Goal: Information Seeking & Learning: Learn about a topic

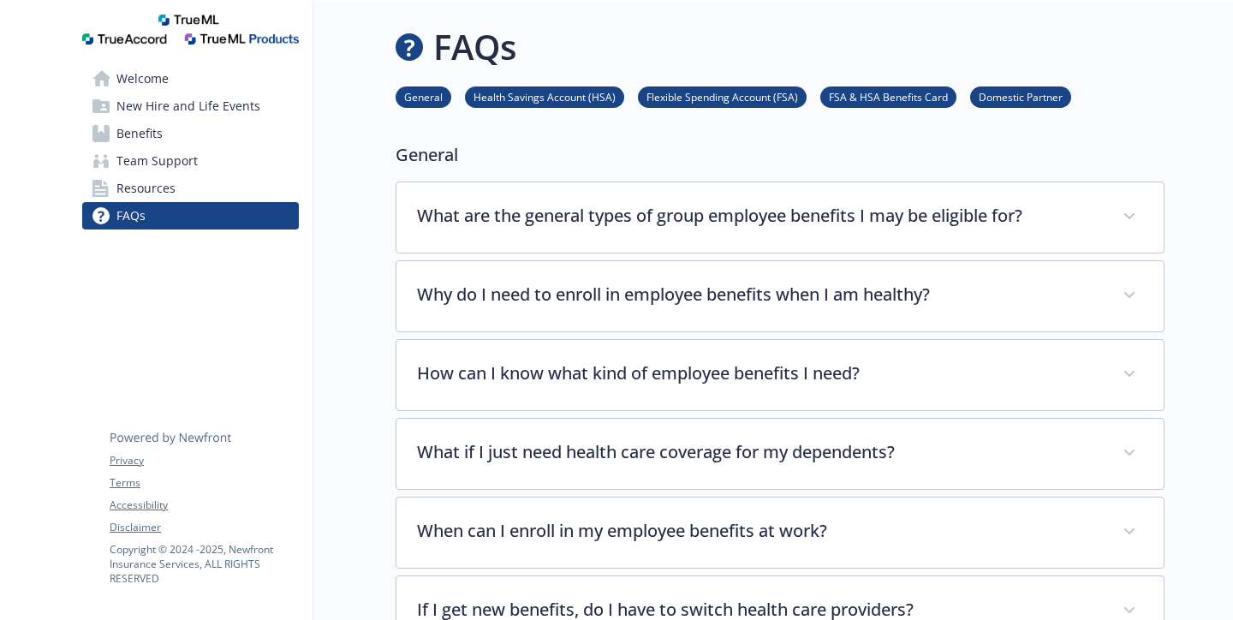
click at [561, 93] on link "Health Savings Account (HSA)" at bounding box center [544, 96] width 159 height 16
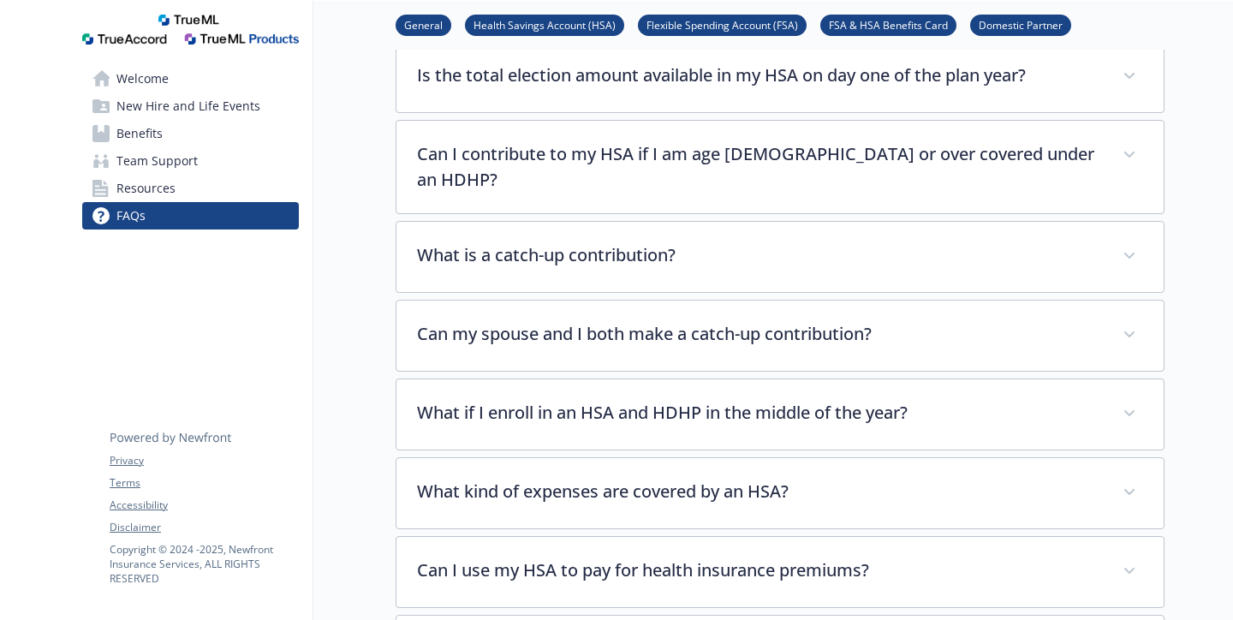
scroll to position [1329, 13]
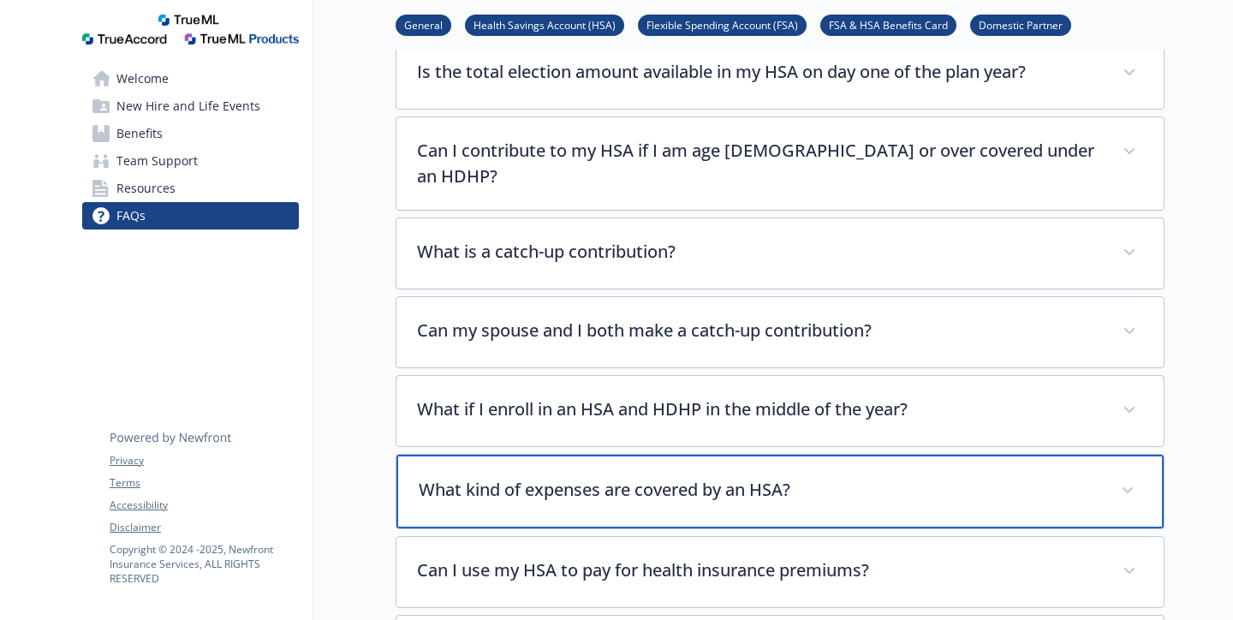
click at [648, 477] on p "What kind of expenses are covered by an HSA?" at bounding box center [760, 490] width 682 height 26
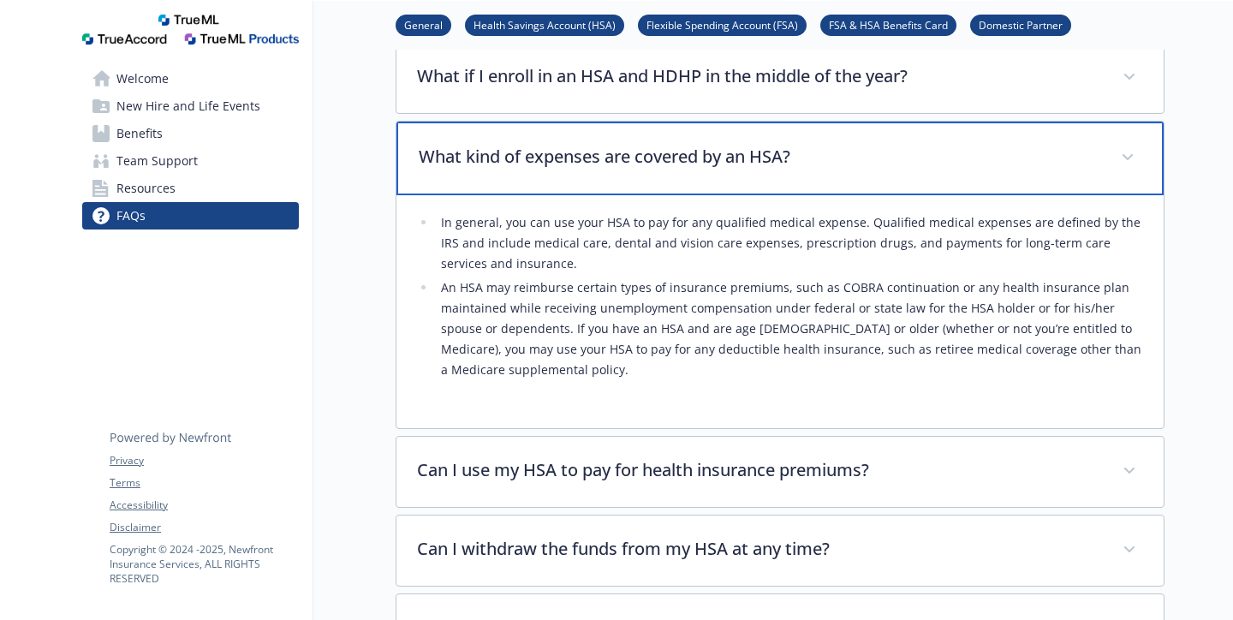
scroll to position [1663, 13]
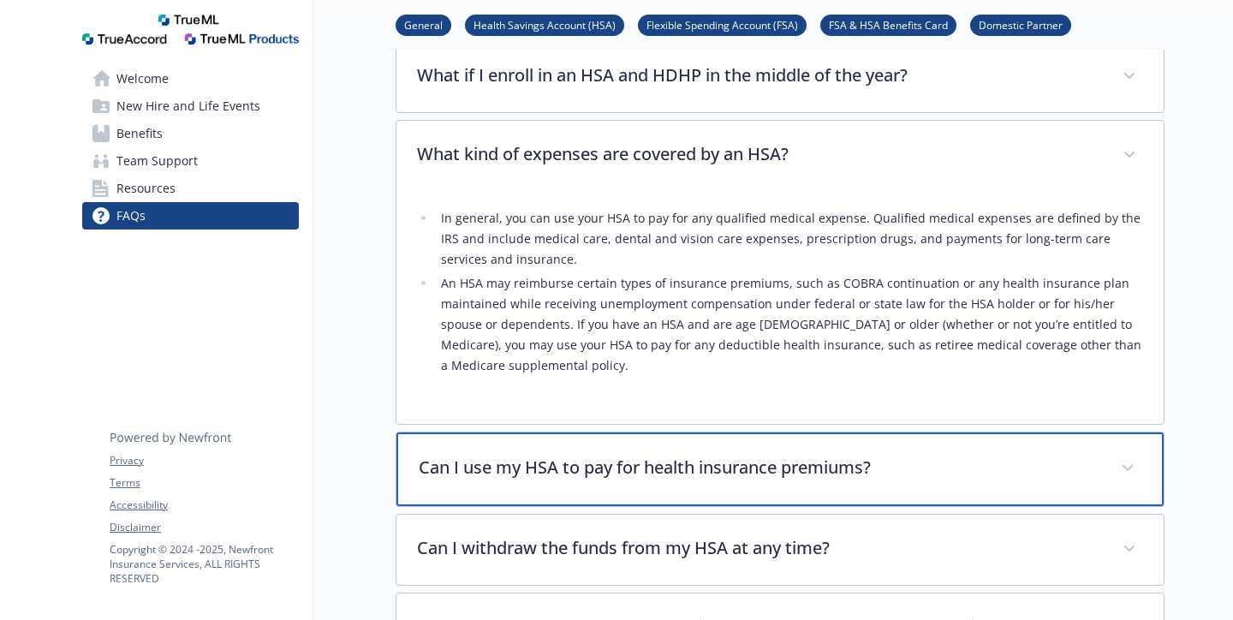
click at [645, 433] on div "Can I use my HSA to pay for health insurance premiums?" at bounding box center [780, 470] width 767 height 74
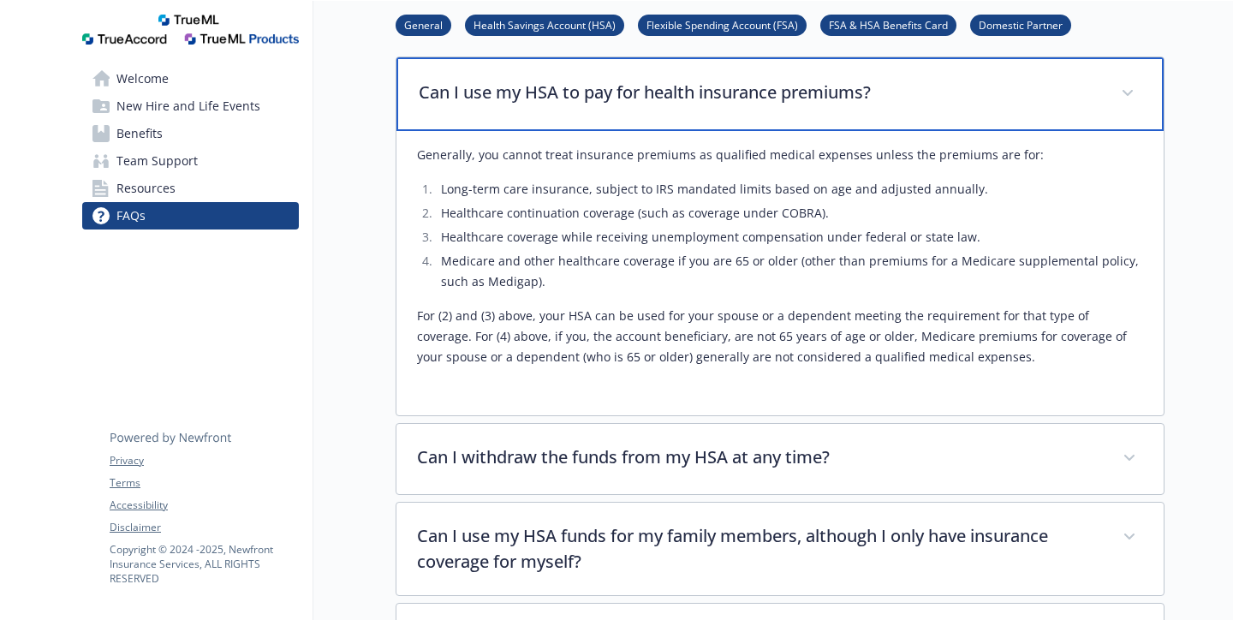
scroll to position [2044, 13]
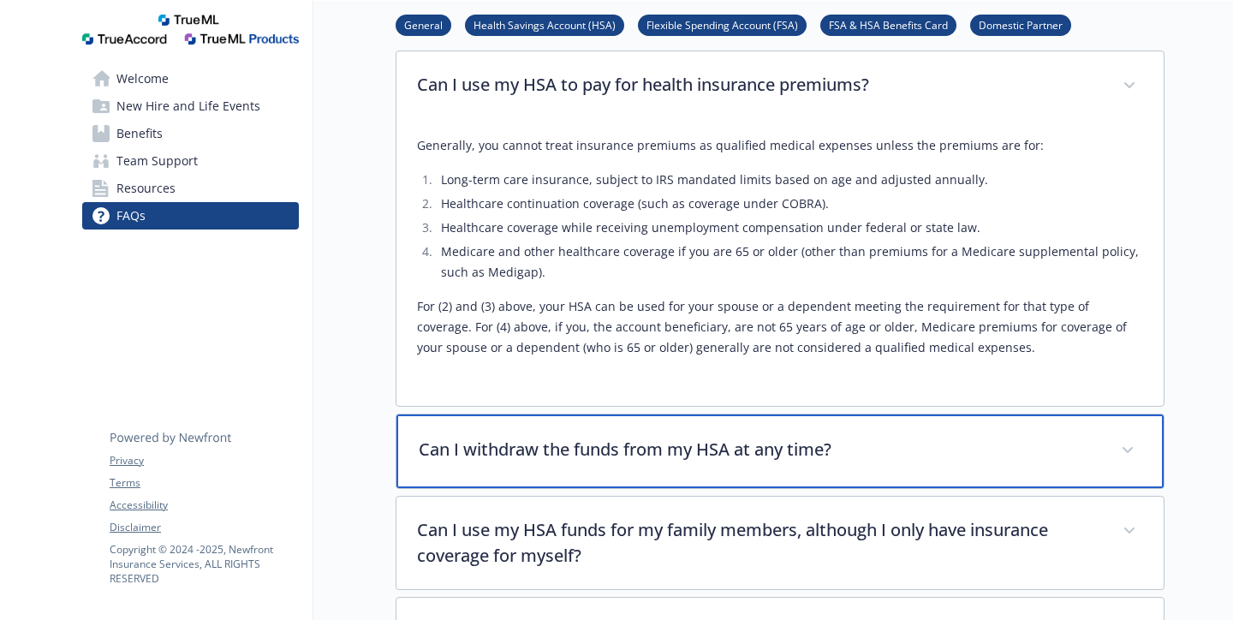
click at [640, 415] on div "Can I withdraw the funds from my HSA at any time?" at bounding box center [780, 452] width 767 height 74
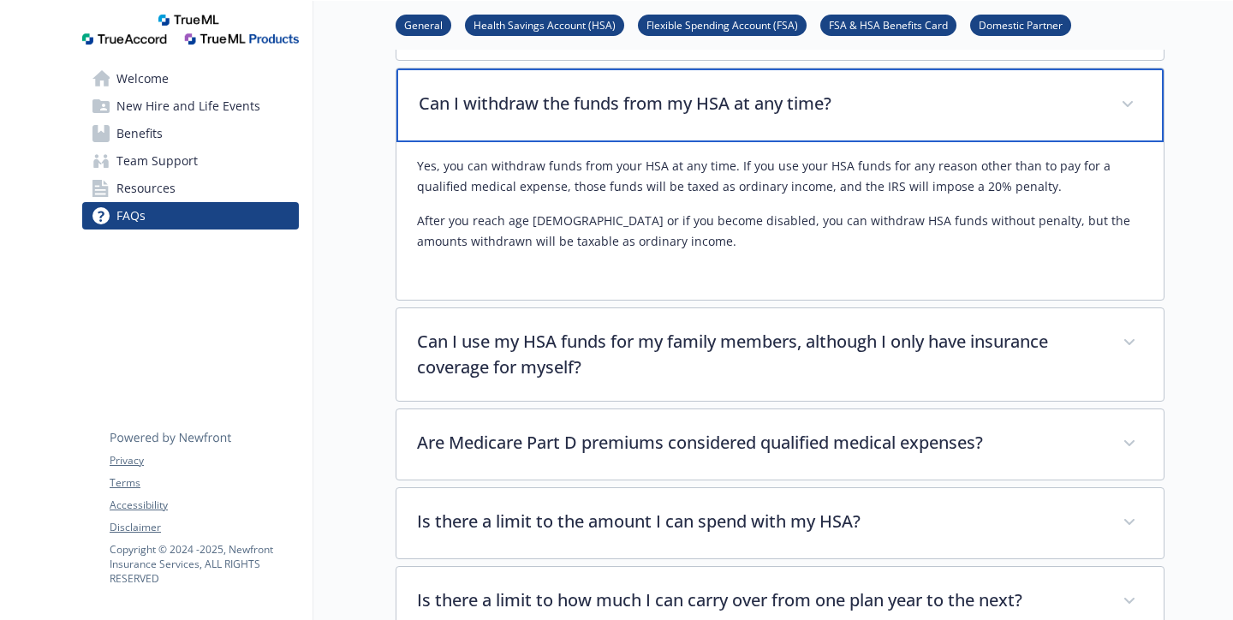
scroll to position [2396, 13]
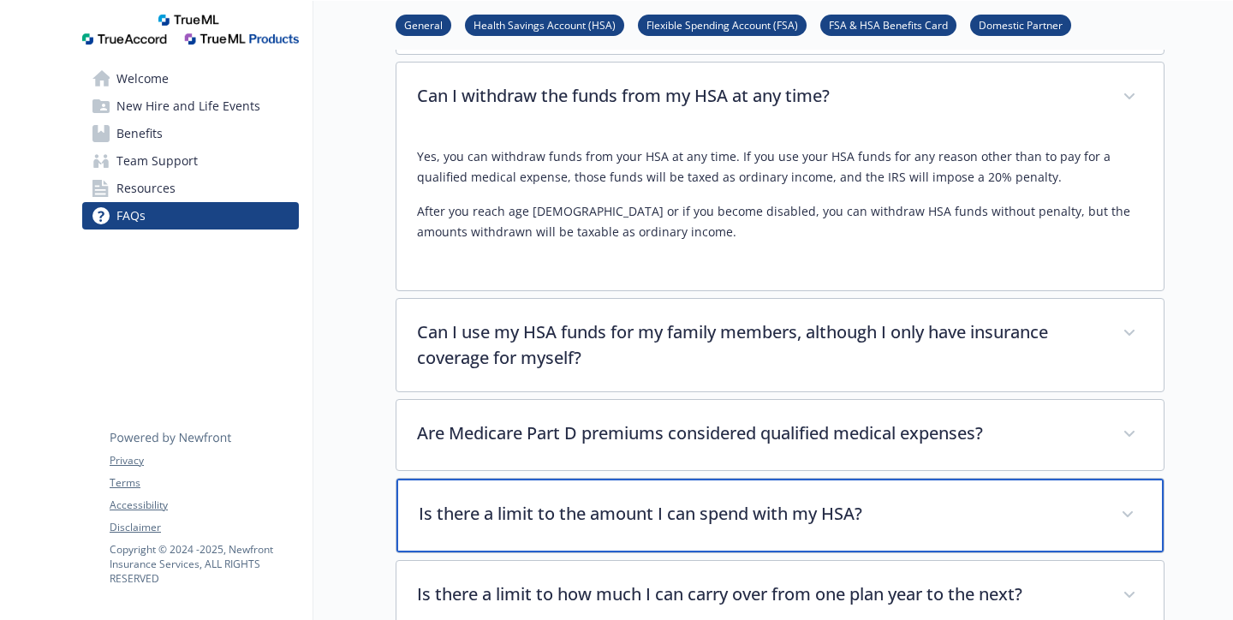
click at [640, 479] on div "Is there a limit to the amount I can spend with my HSA?" at bounding box center [780, 516] width 767 height 74
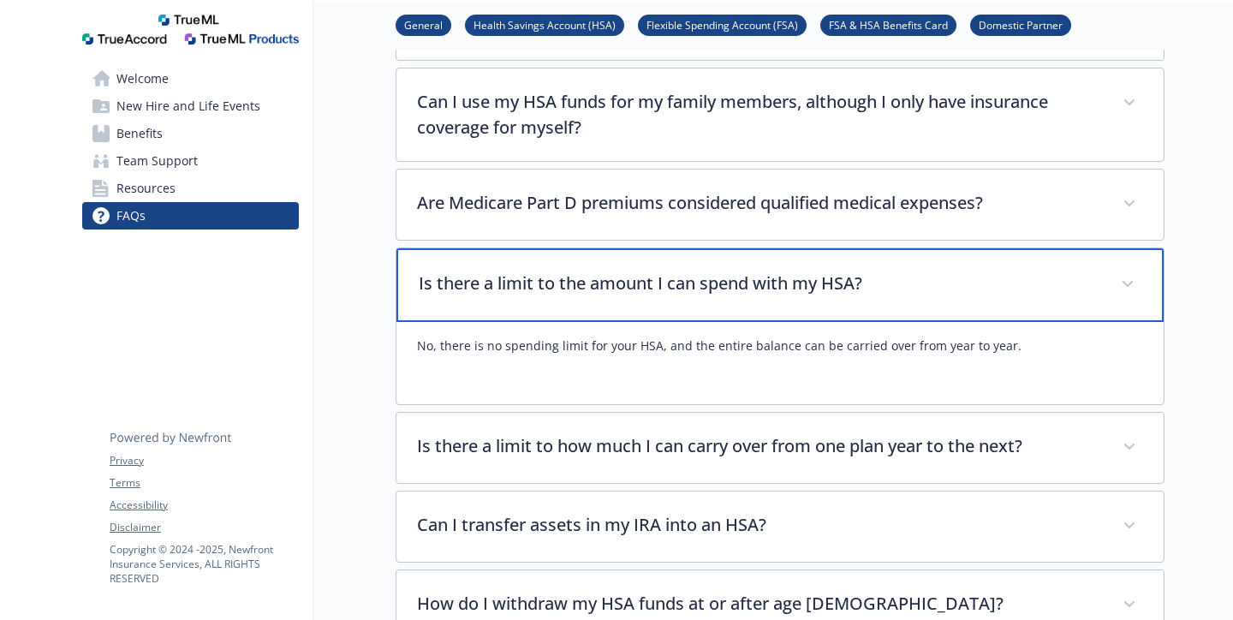
scroll to position [2629, 13]
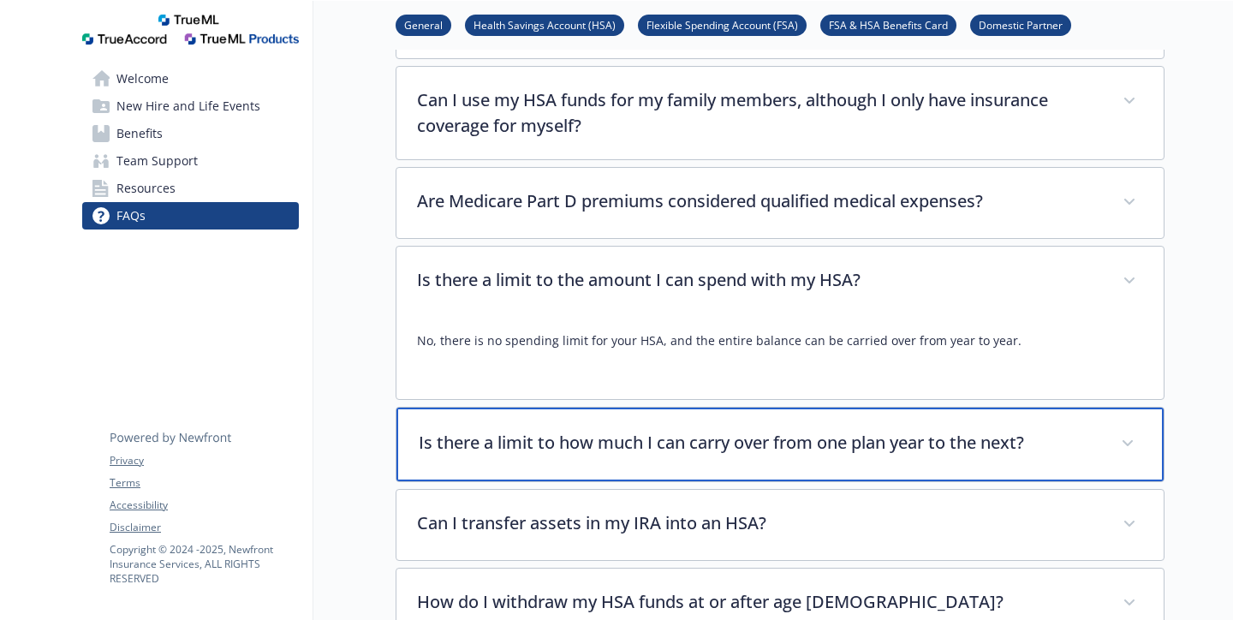
click at [645, 408] on div "Is there a limit to how much I can carry over from one plan year to the next?" at bounding box center [780, 445] width 767 height 74
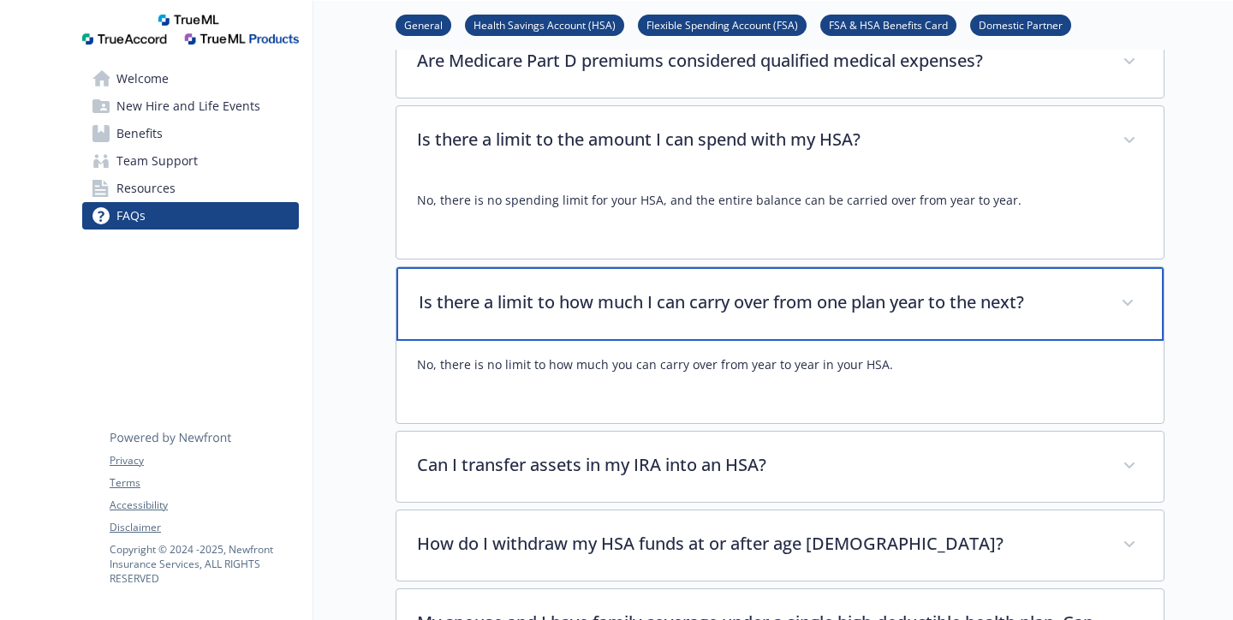
scroll to position [2773, 13]
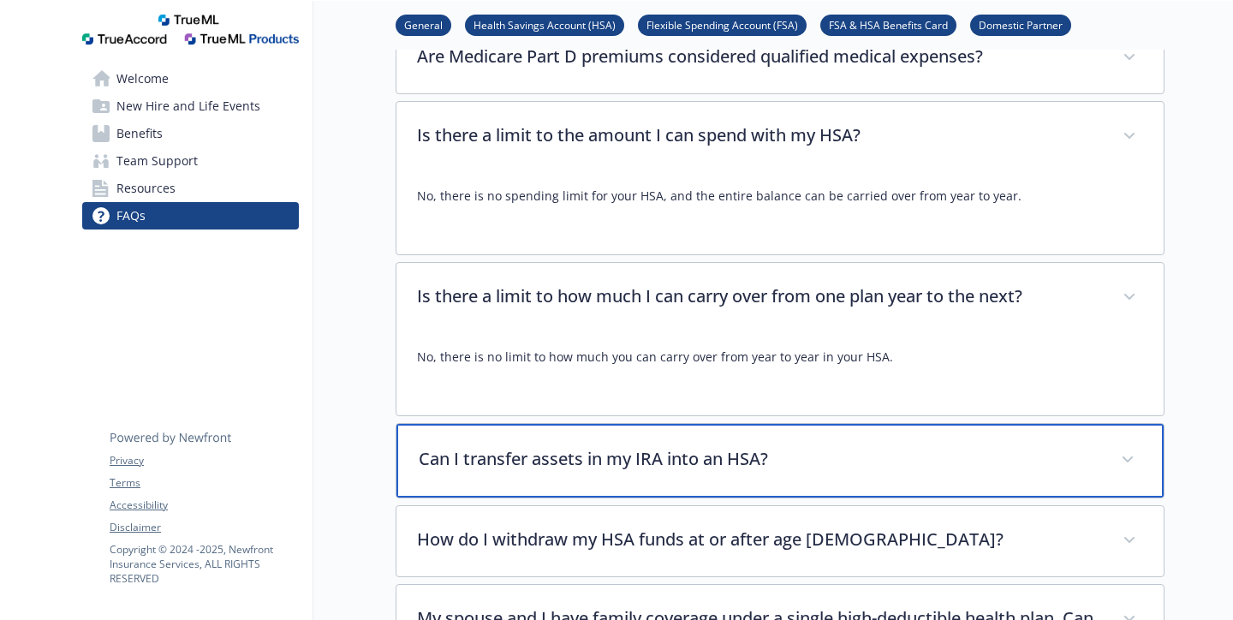
click at [645, 446] on p "Can I transfer assets in my IRA into an HSA?" at bounding box center [760, 459] width 682 height 26
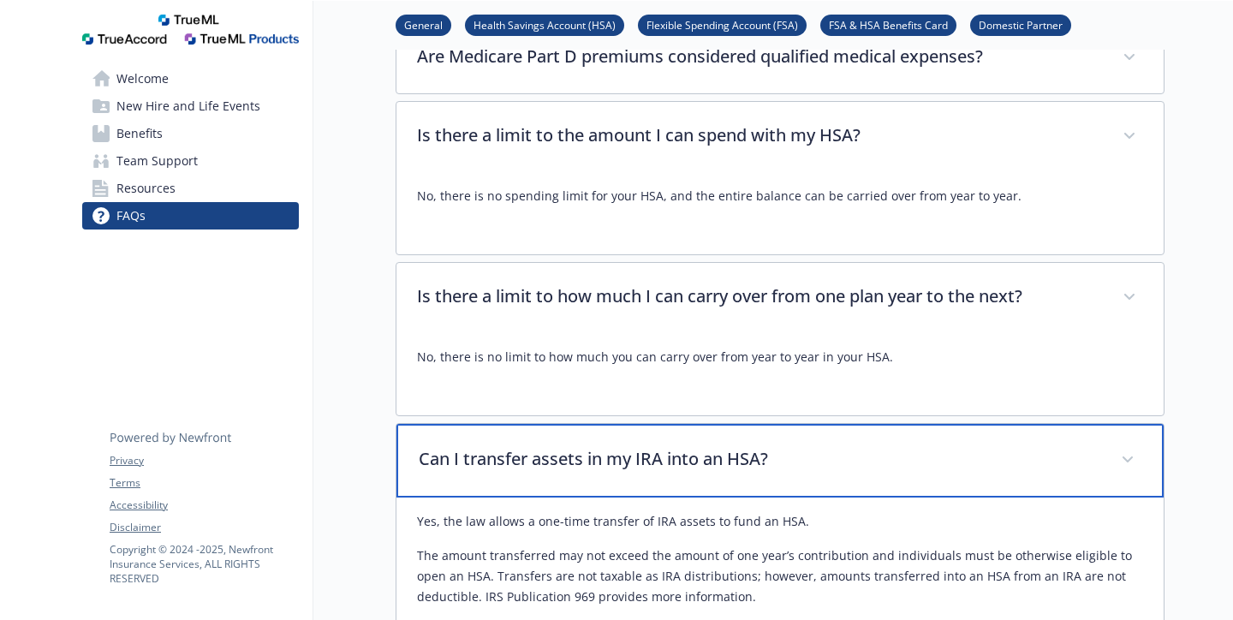
click at [645, 446] on p "Can I transfer assets in my IRA into an HSA?" at bounding box center [760, 459] width 682 height 26
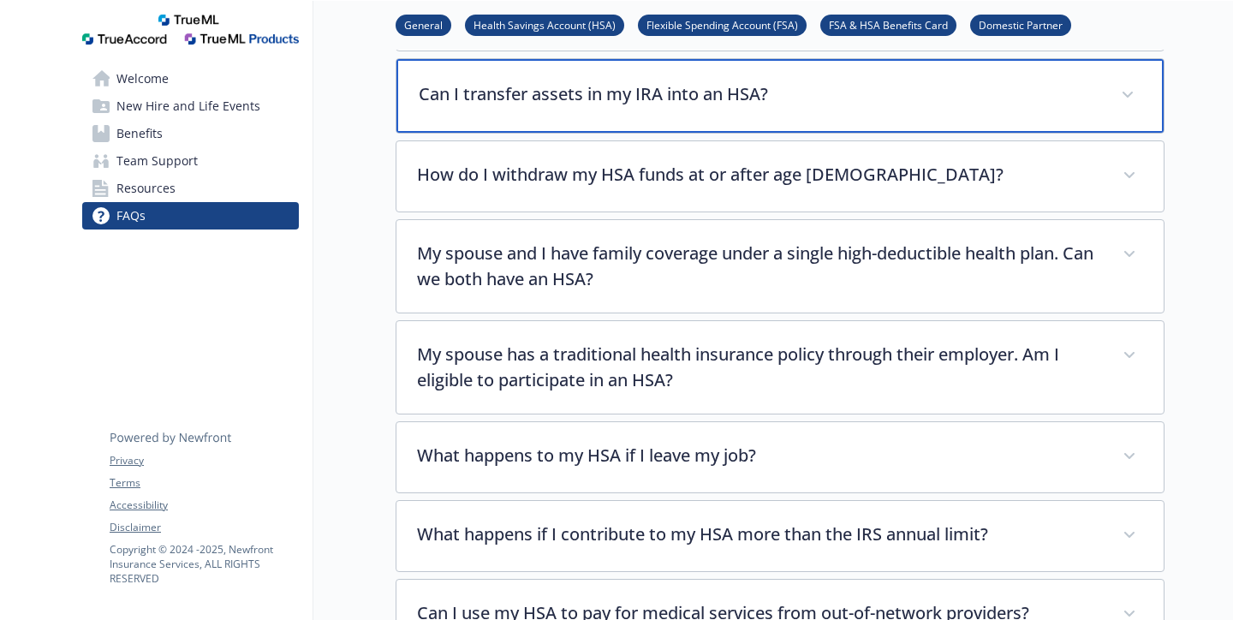
scroll to position [3141, 13]
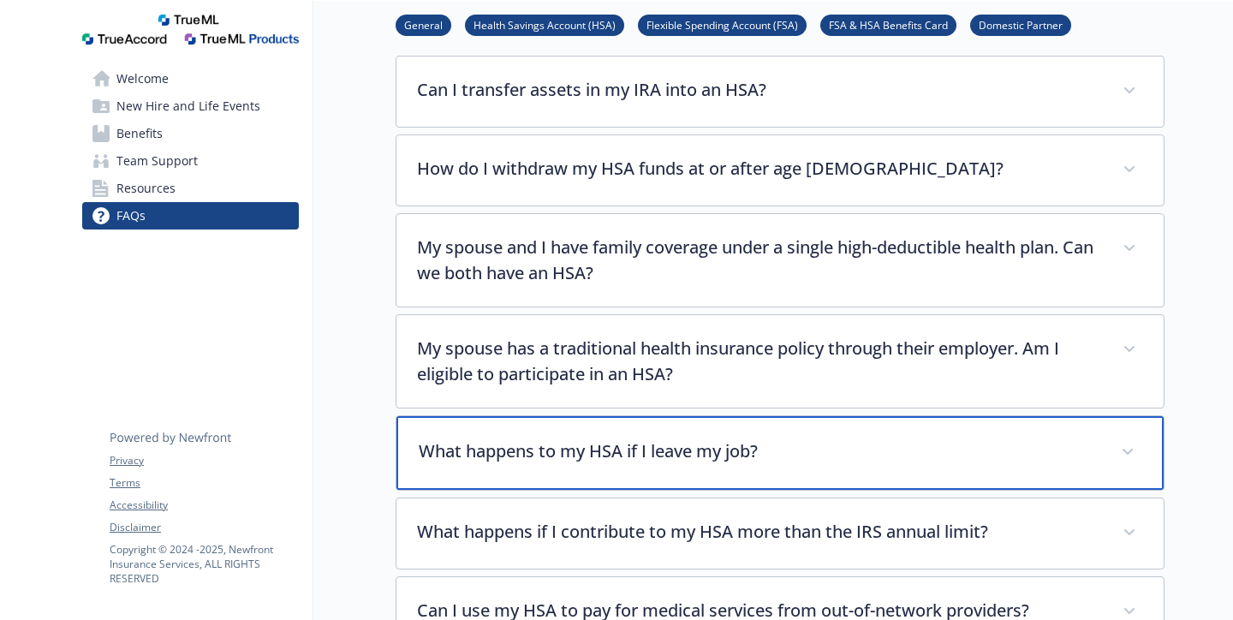
click at [645, 439] on p "What happens to my HSA if I leave my job?" at bounding box center [760, 452] width 682 height 26
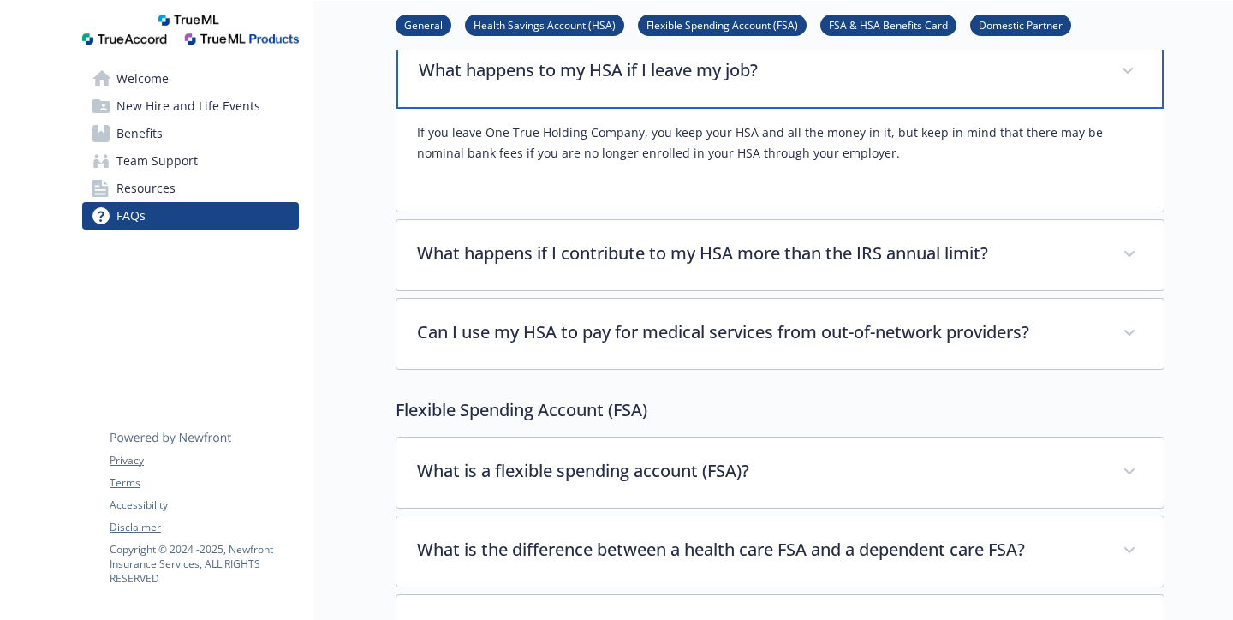
scroll to position [3641, 13]
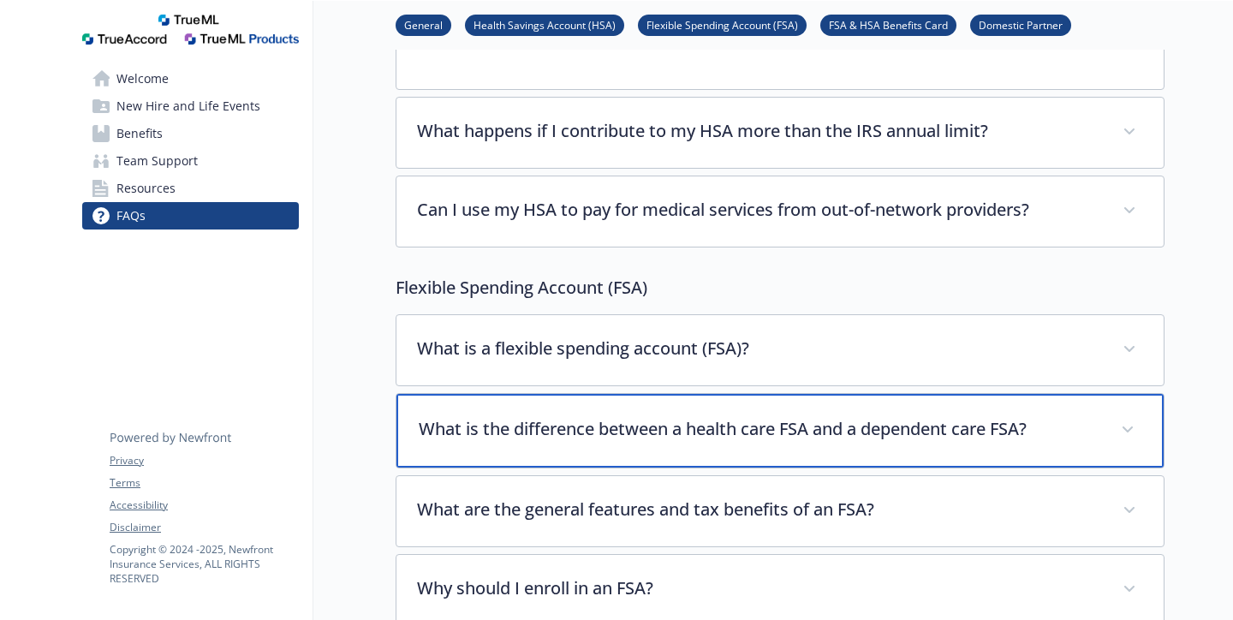
click at [645, 394] on div "What is the difference between a health care FSA and a dependent care FSA?" at bounding box center [780, 431] width 767 height 74
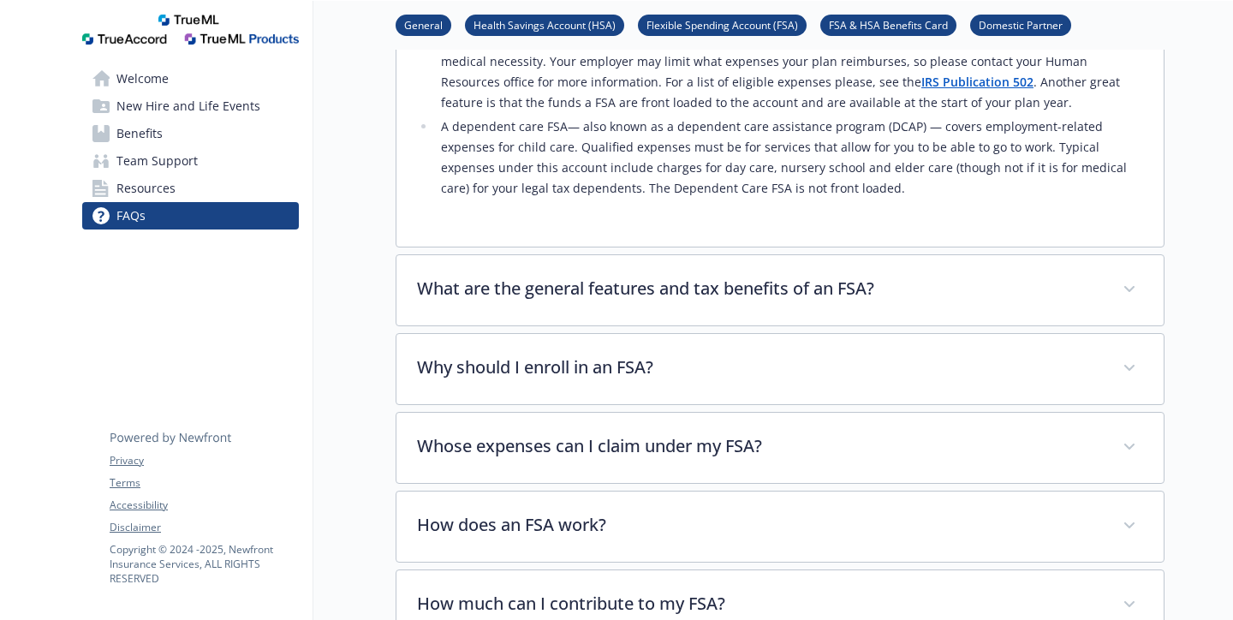
scroll to position [4266, 13]
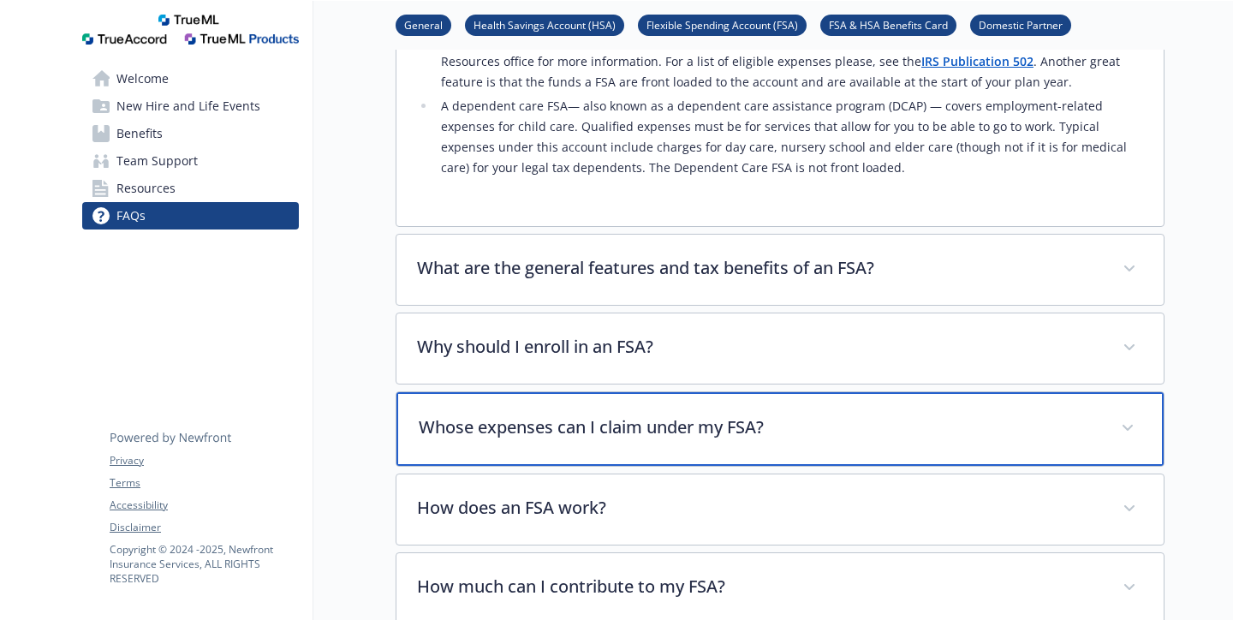
click at [762, 415] on p "Whose expenses can I claim under my FSA?" at bounding box center [760, 428] width 682 height 26
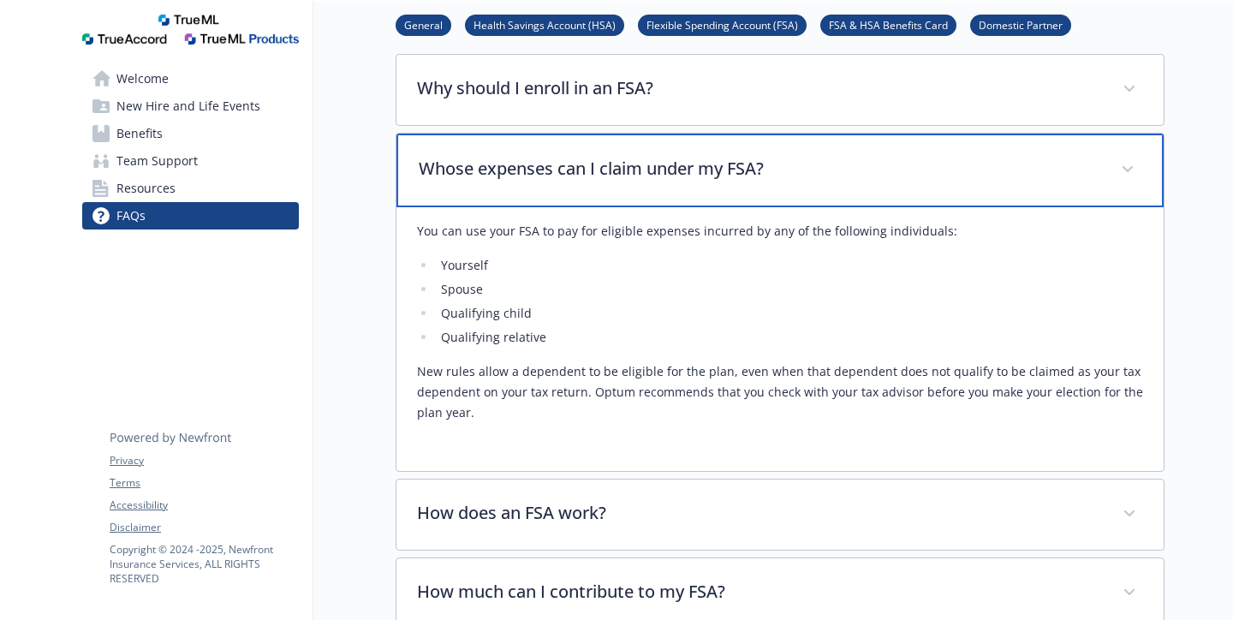
scroll to position [4526, 13]
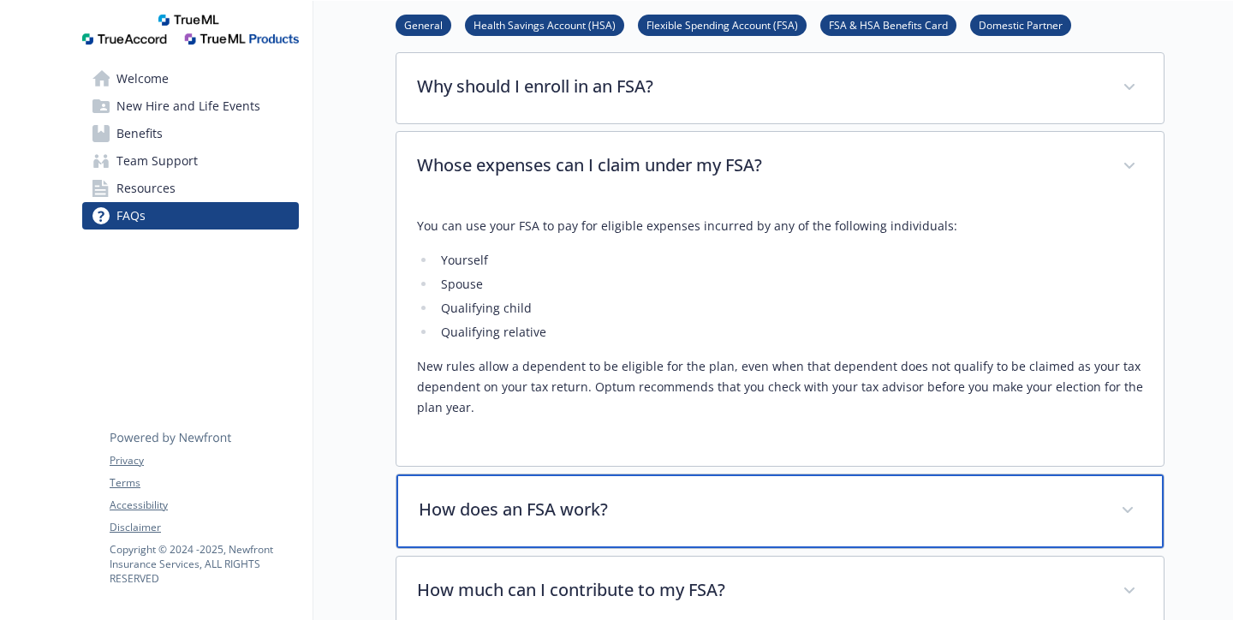
click at [777, 474] on div "How does an FSA work?" at bounding box center [780, 511] width 767 height 74
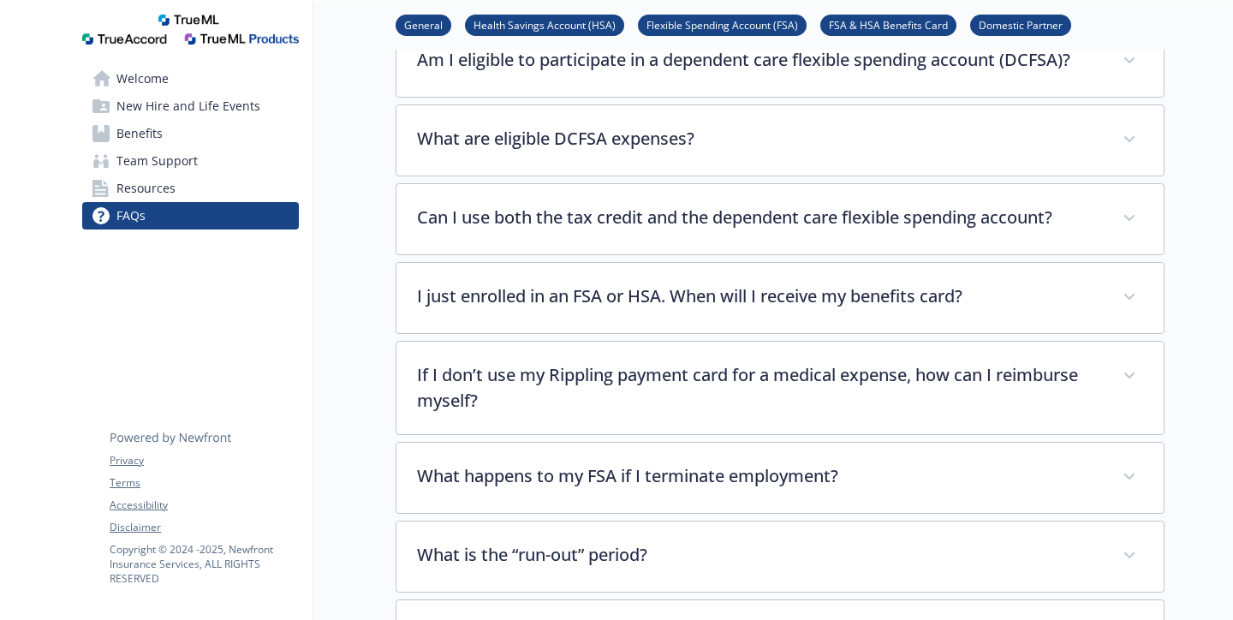
scroll to position [5668, 13]
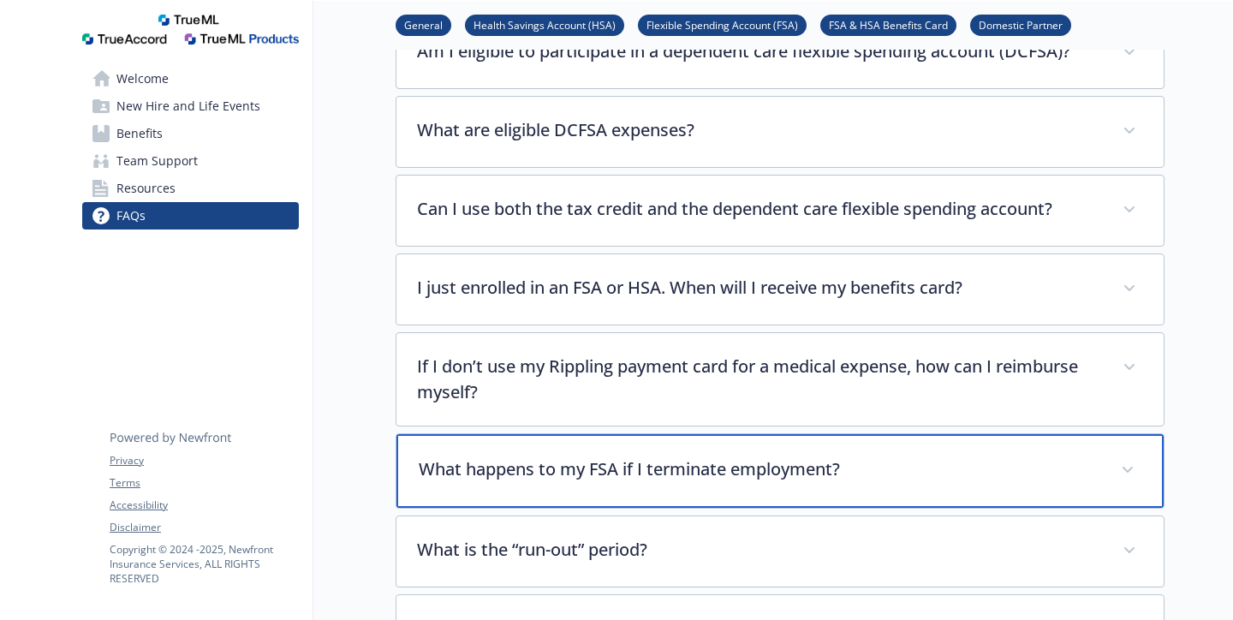
click at [769, 434] on div "What happens to my FSA if I terminate employment?" at bounding box center [780, 471] width 767 height 74
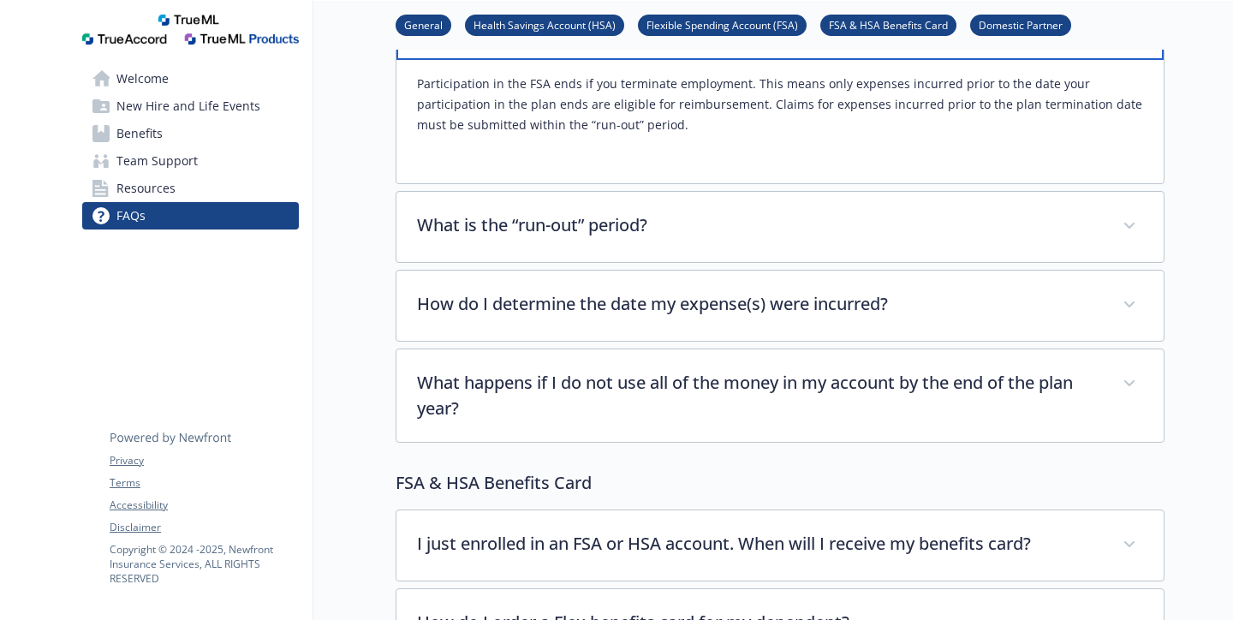
scroll to position [6123, 13]
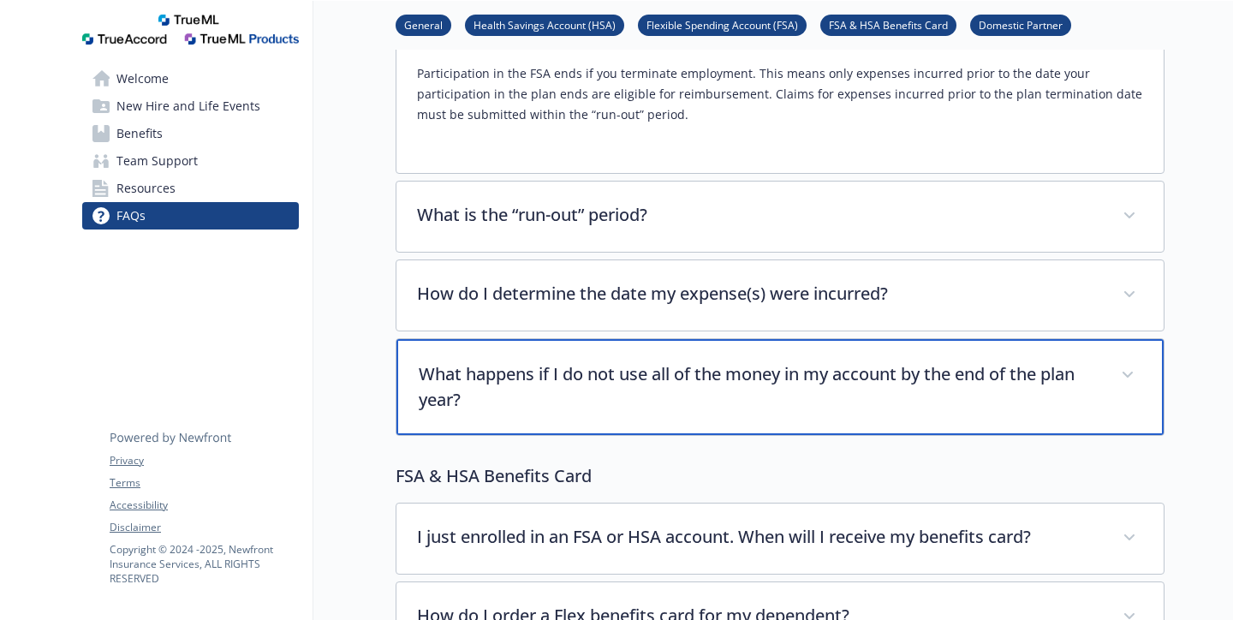
click at [733, 361] on p "What happens if I do not use all of the money in my account by the end of the p…" at bounding box center [760, 386] width 682 height 51
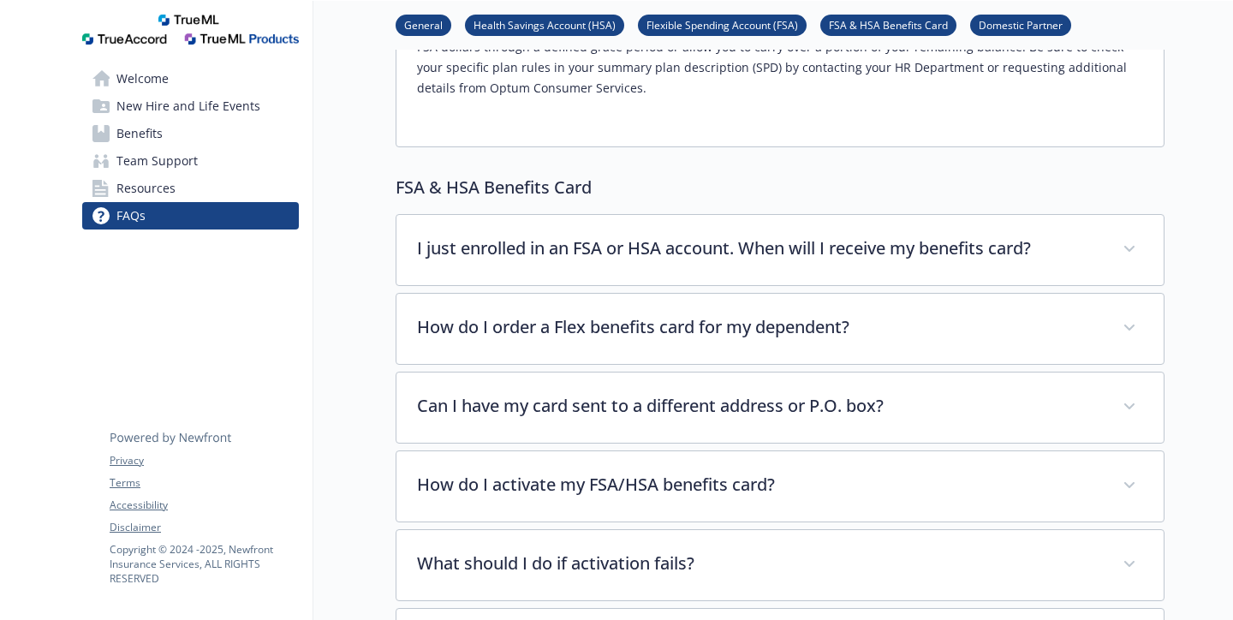
scroll to position [6603, 11]
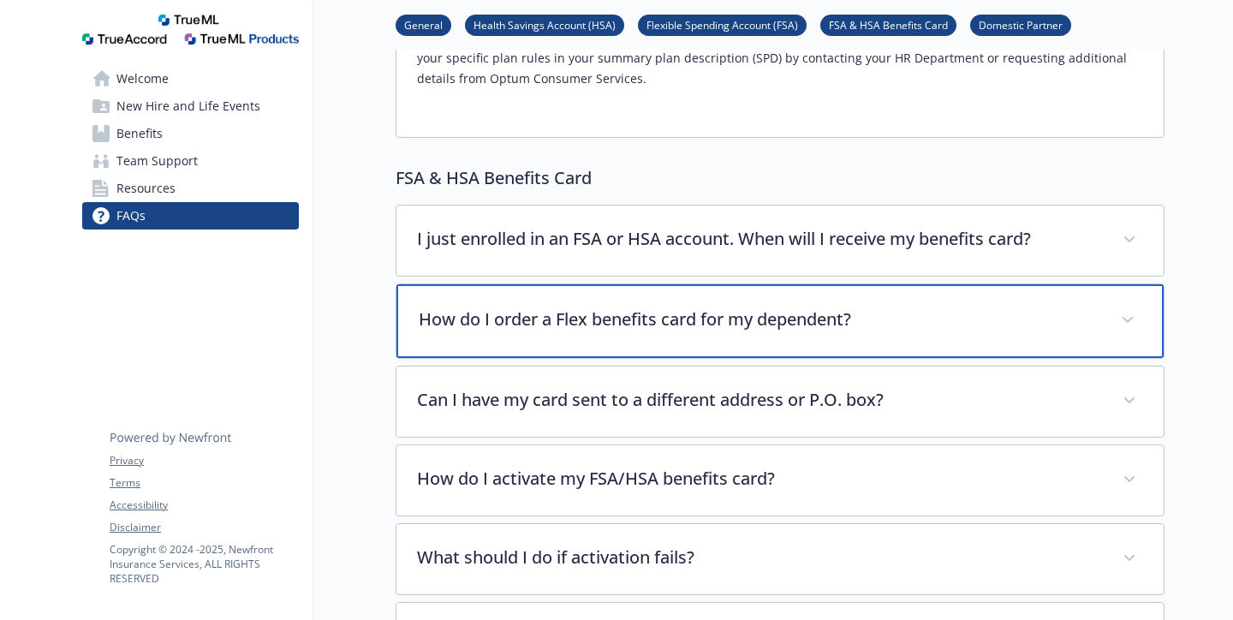
click at [695, 307] on p "How do I order a Flex benefits card for my dependent?" at bounding box center [760, 320] width 682 height 26
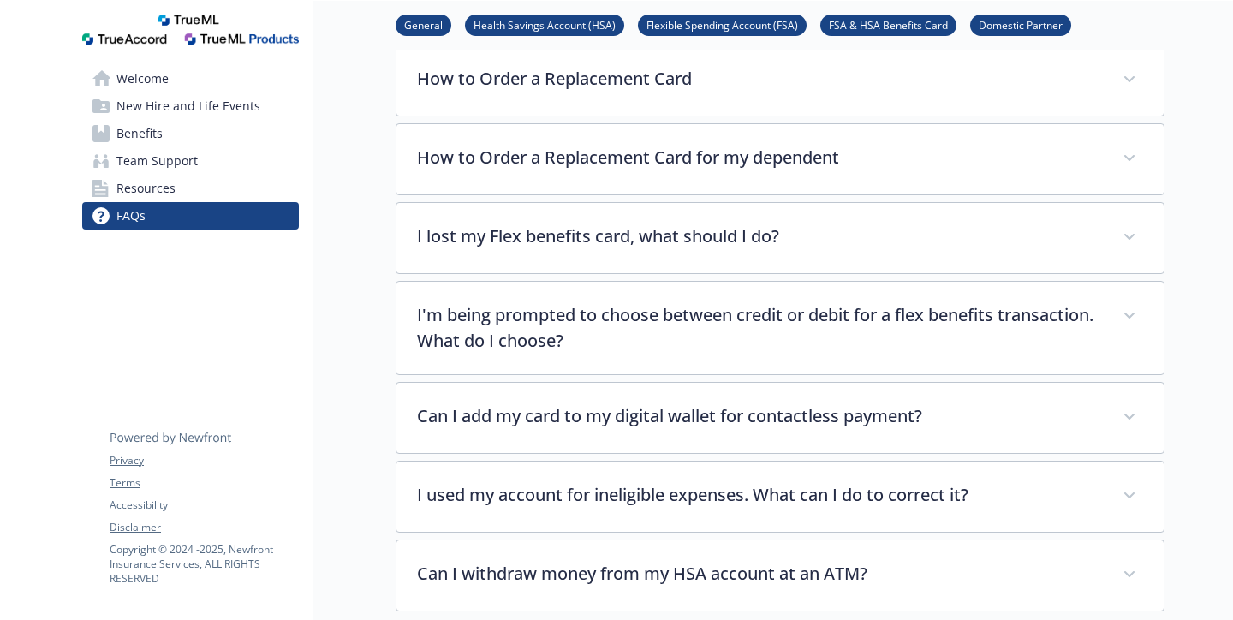
scroll to position [7559, 11]
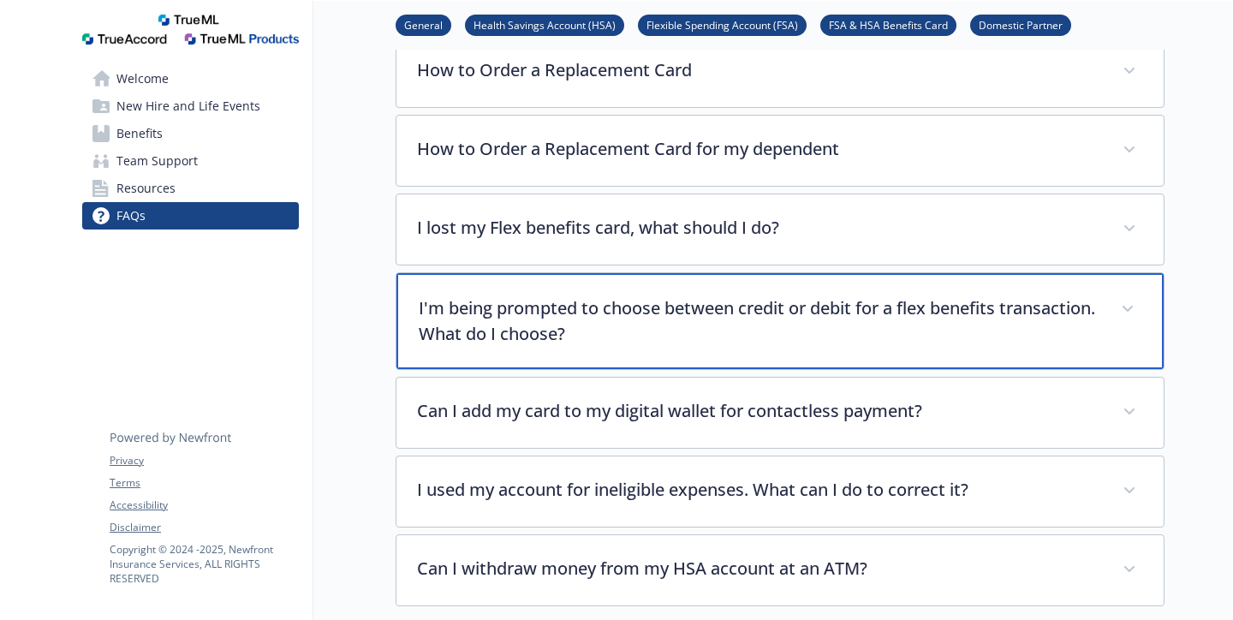
click at [828, 295] on p "I'm being prompted to choose between credit or debit for a flex benefits transa…" at bounding box center [760, 320] width 682 height 51
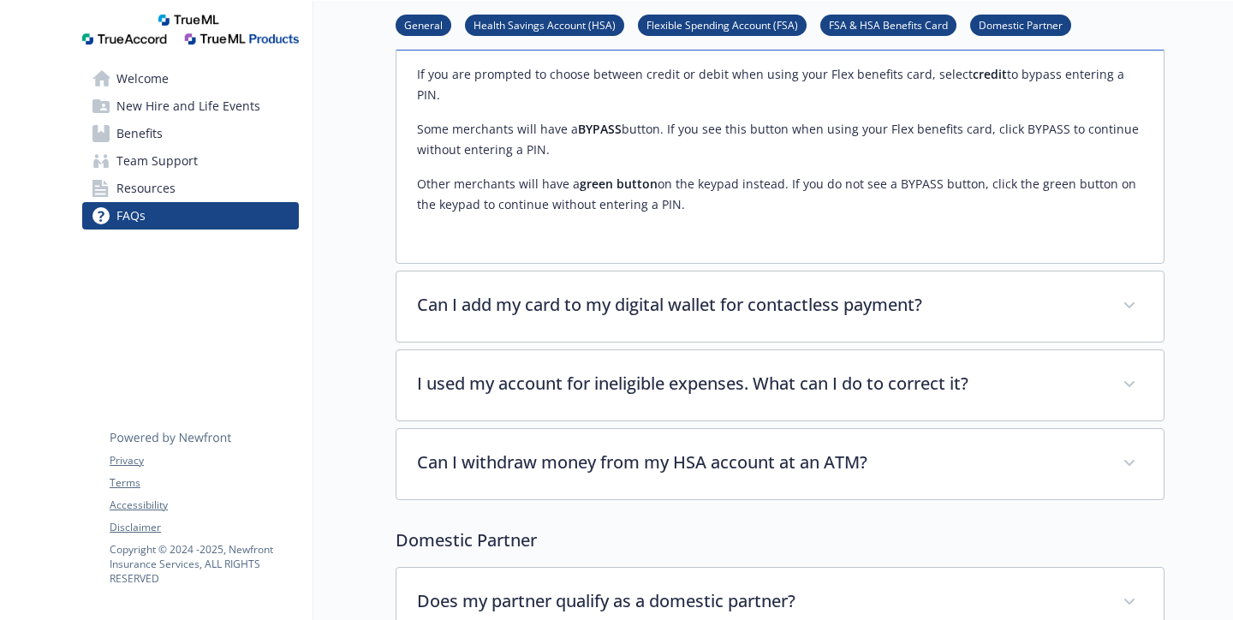
scroll to position [7890, 11]
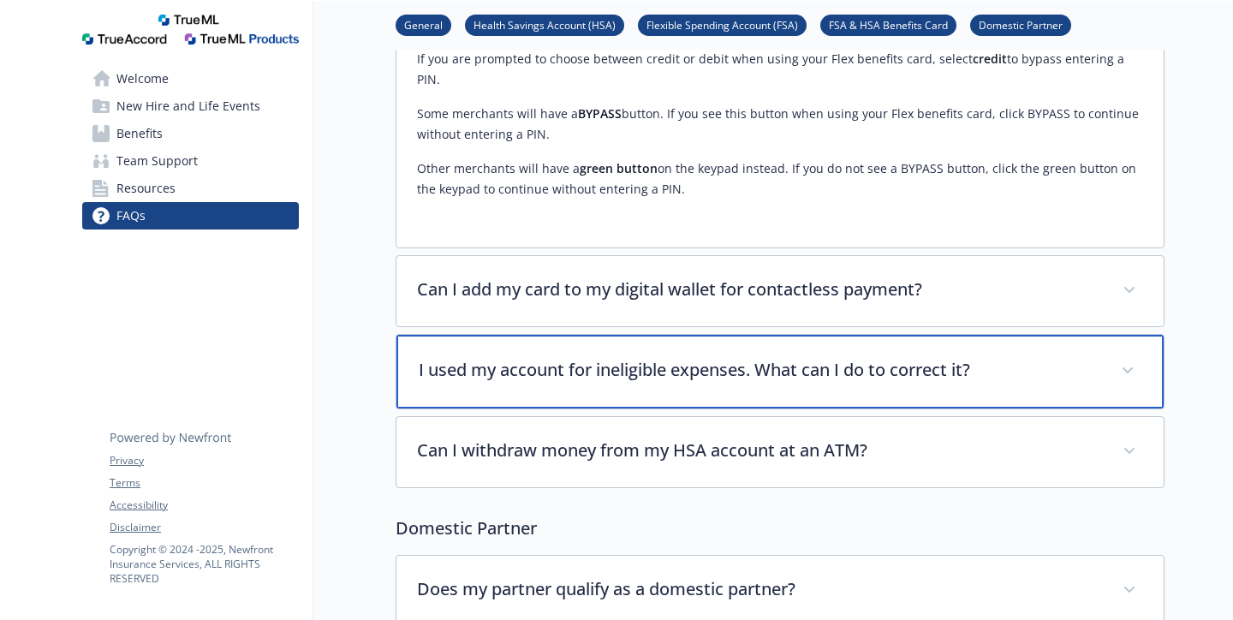
click at [827, 357] on p "I used my account for ineligible expenses. What can I do to correct it?" at bounding box center [760, 370] width 682 height 26
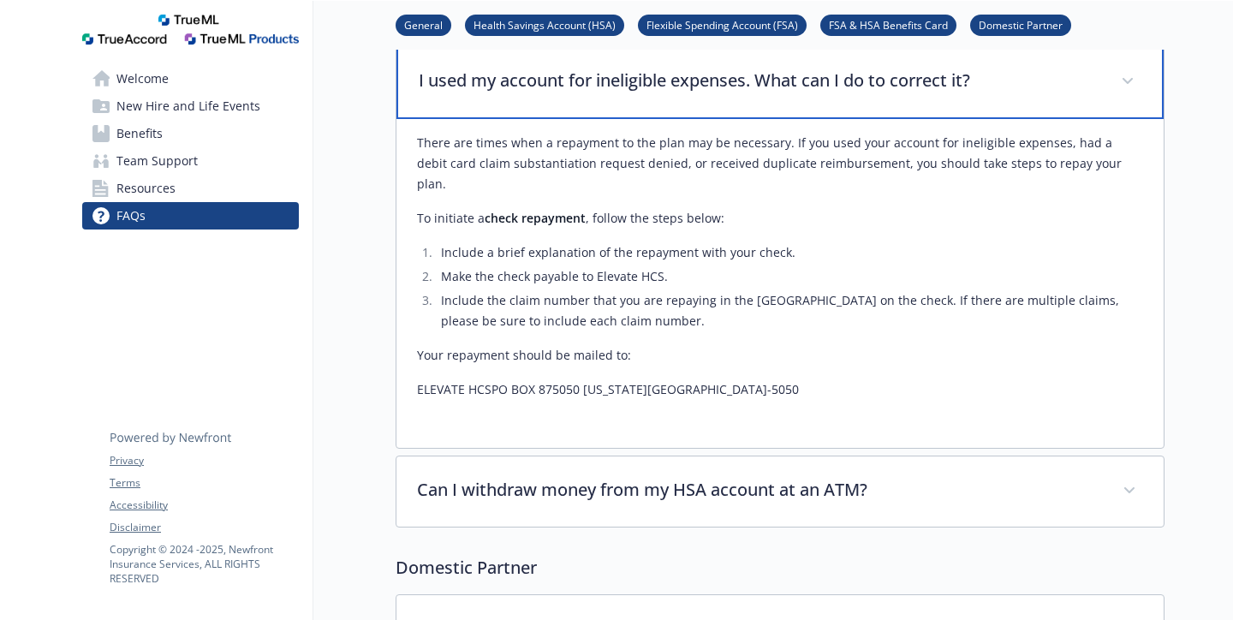
scroll to position [8187, 11]
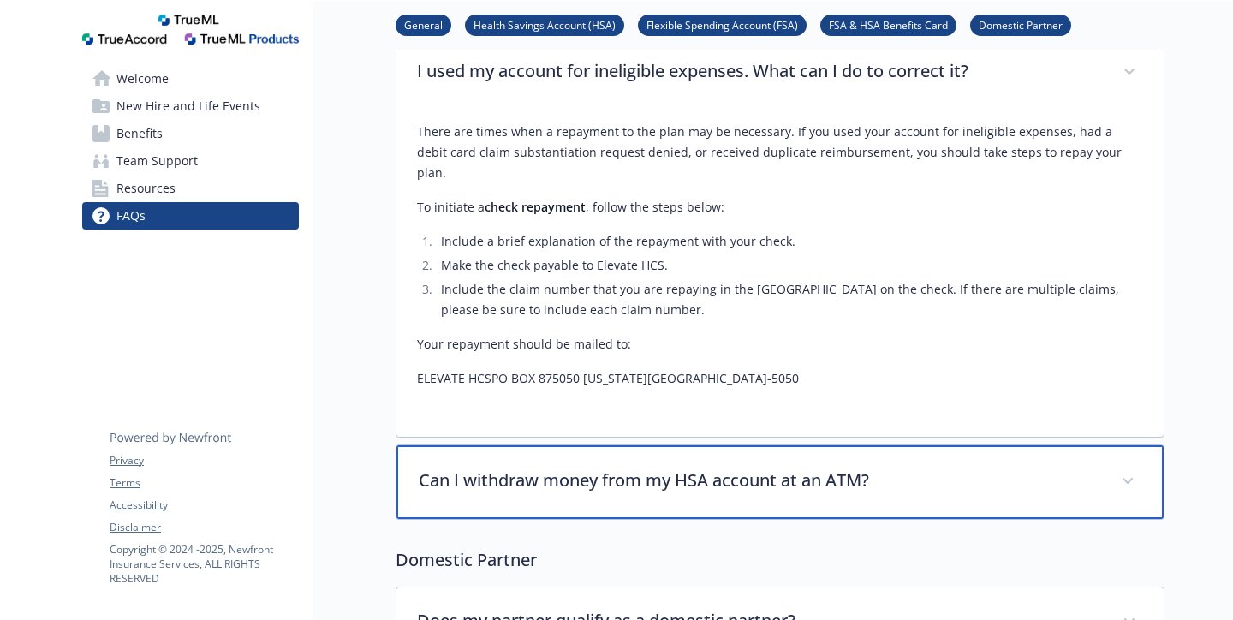
click at [847, 468] on p "Can I withdraw money from my HSA account at an ATM?" at bounding box center [760, 481] width 682 height 26
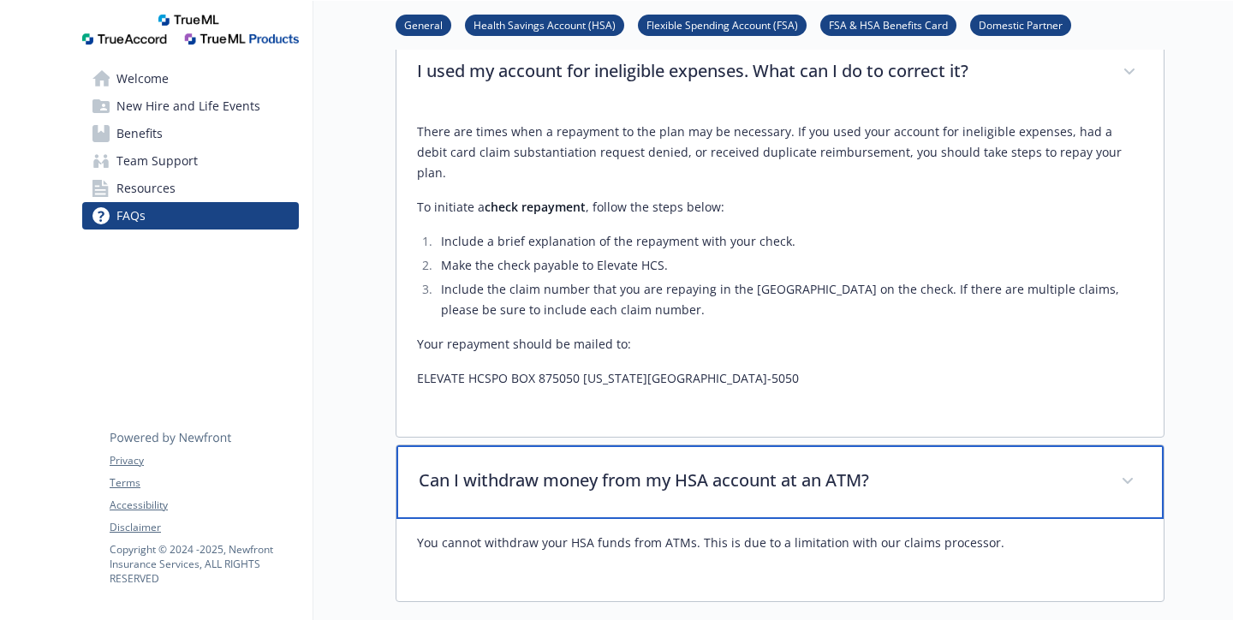
click at [847, 468] on p "Can I withdraw money from my HSA account at an ATM?" at bounding box center [760, 481] width 682 height 26
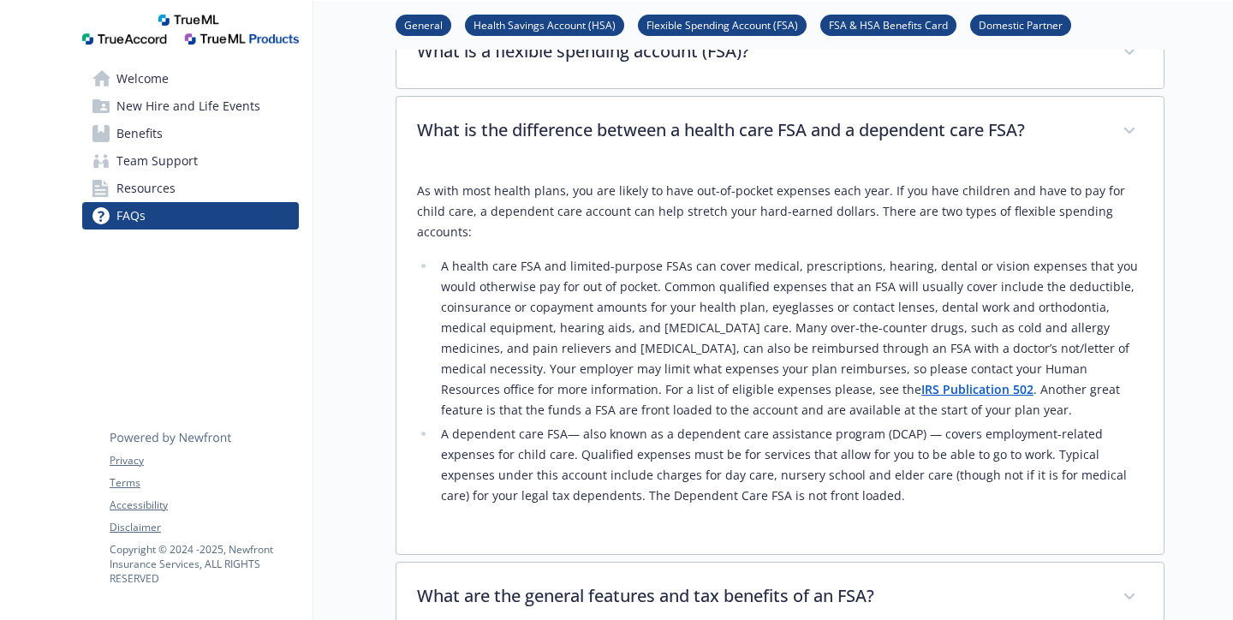
scroll to position [3929, 11]
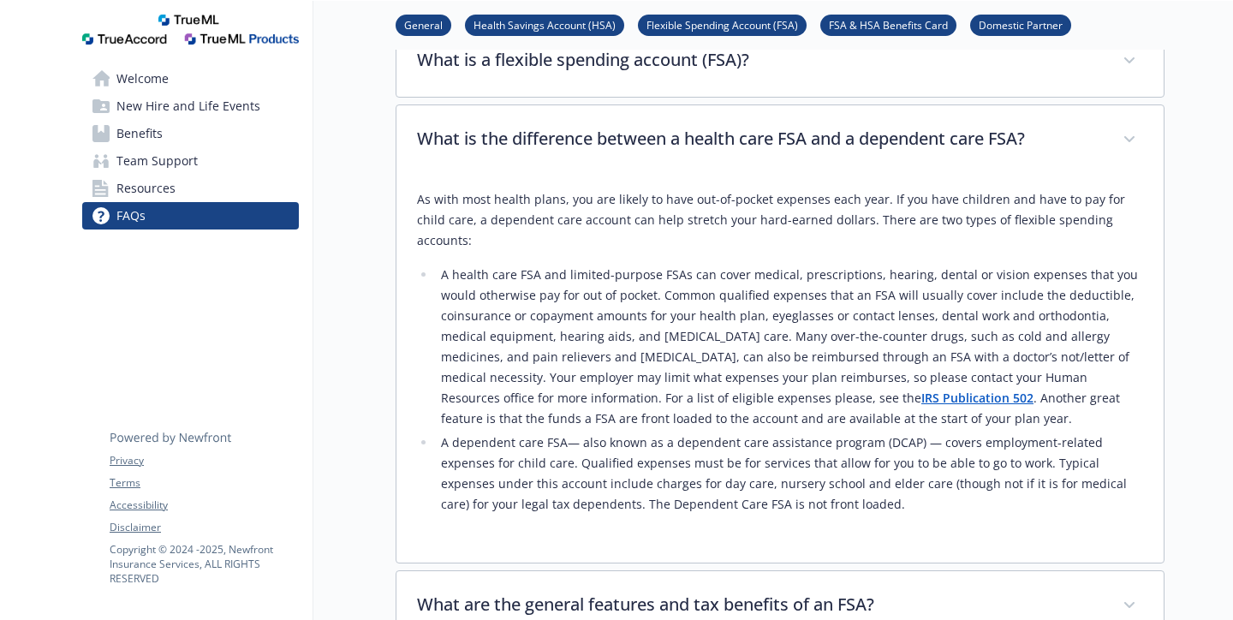
click at [922, 390] on strong "IRS Publication 502" at bounding box center [978, 398] width 112 height 16
